Goal: Transaction & Acquisition: Purchase product/service

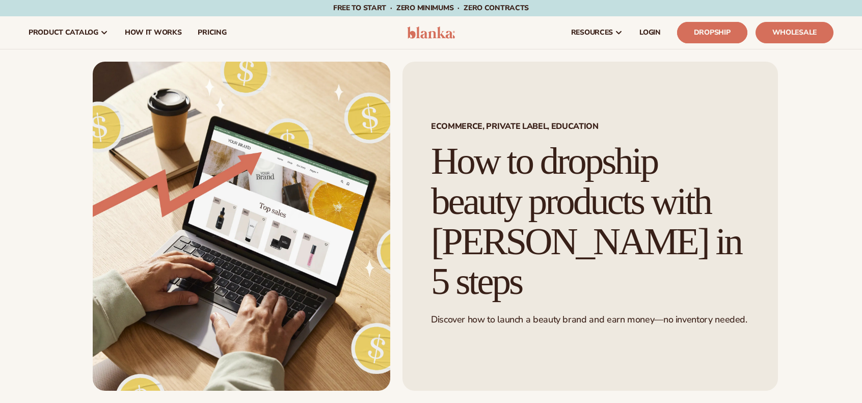
click at [714, 29] on link "Dropship" at bounding box center [712, 32] width 70 height 21
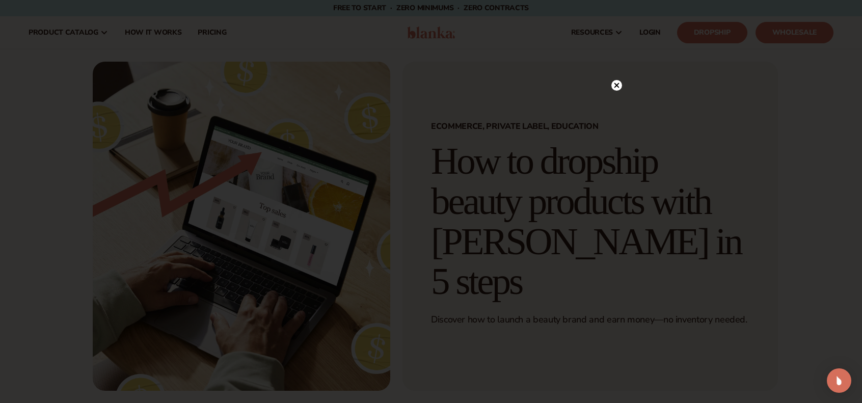
click at [620, 85] on circle at bounding box center [616, 85] width 11 height 11
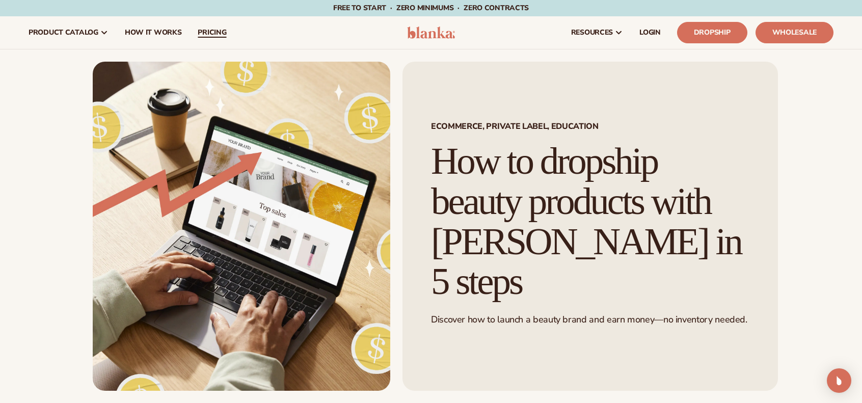
click at [208, 26] on link "pricing" at bounding box center [212, 32] width 45 height 33
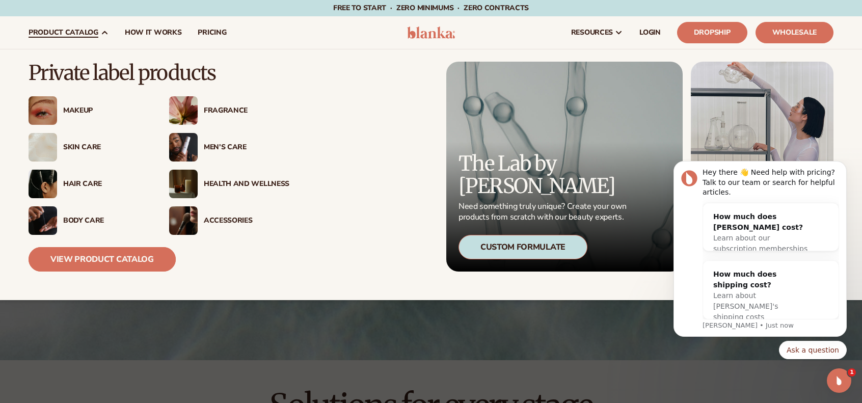
click at [143, 258] on link "View Product Catalog" at bounding box center [102, 259] width 147 height 24
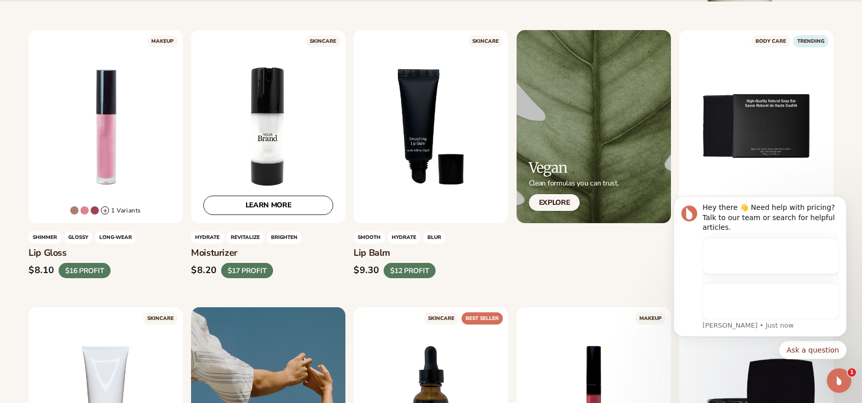
click at [239, 124] on div "LEARN MORE" at bounding box center [268, 126] width 154 height 193
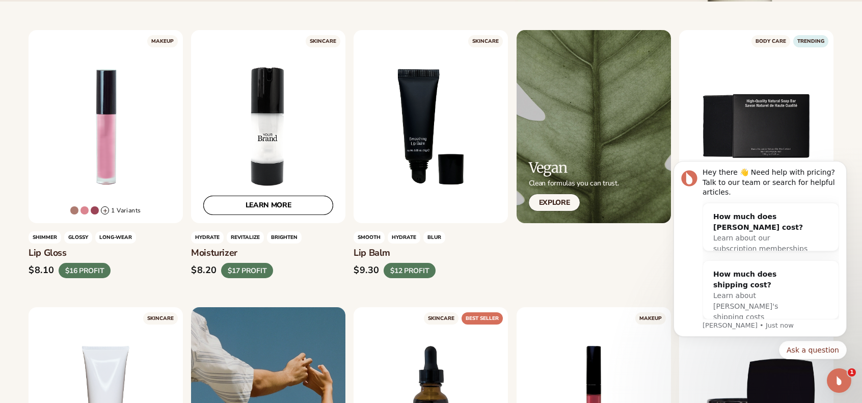
click at [289, 204] on link "LEARN MORE" at bounding box center [268, 205] width 130 height 19
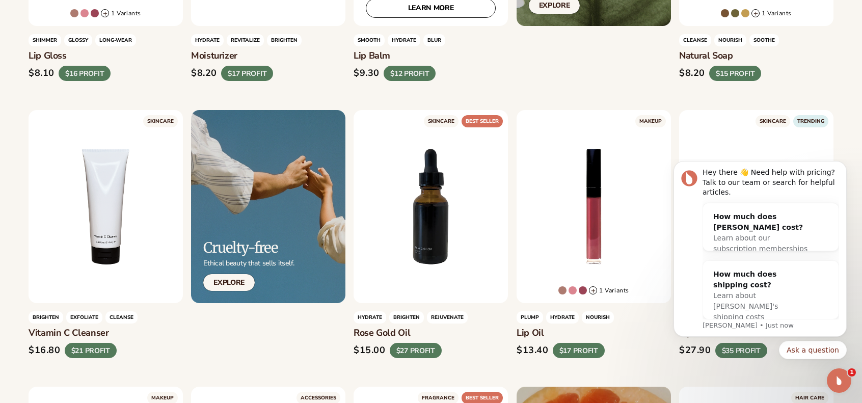
scroll to position [510, 0]
